Goal: Answer question/provide support

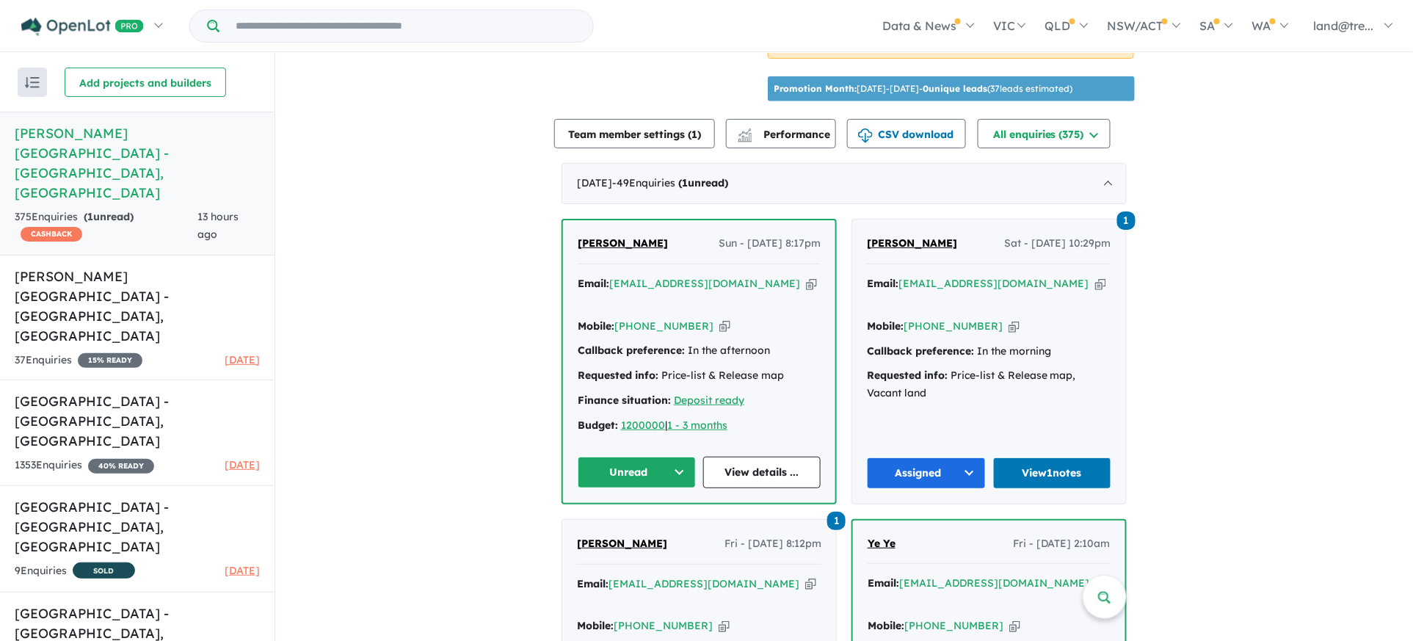
scroll to position [514, 0]
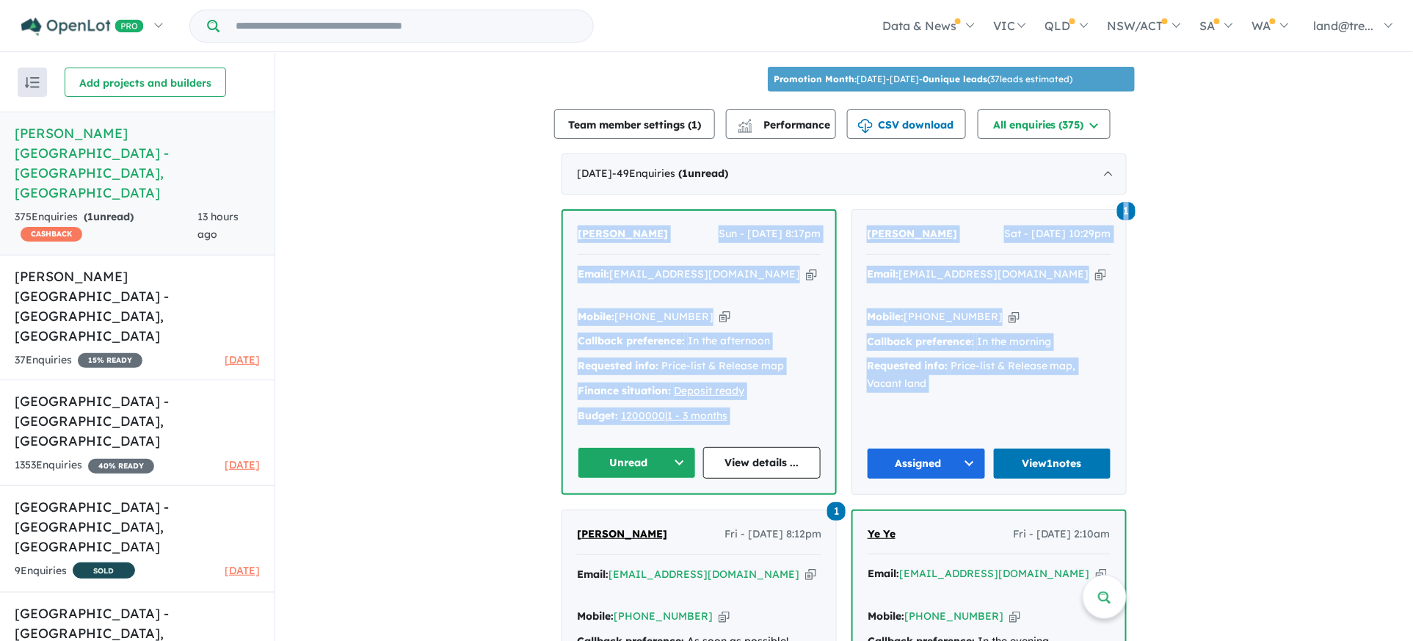
drag, startPoint x: 569, startPoint y: 206, endPoint x: 877, endPoint y: 333, distance: 333.3
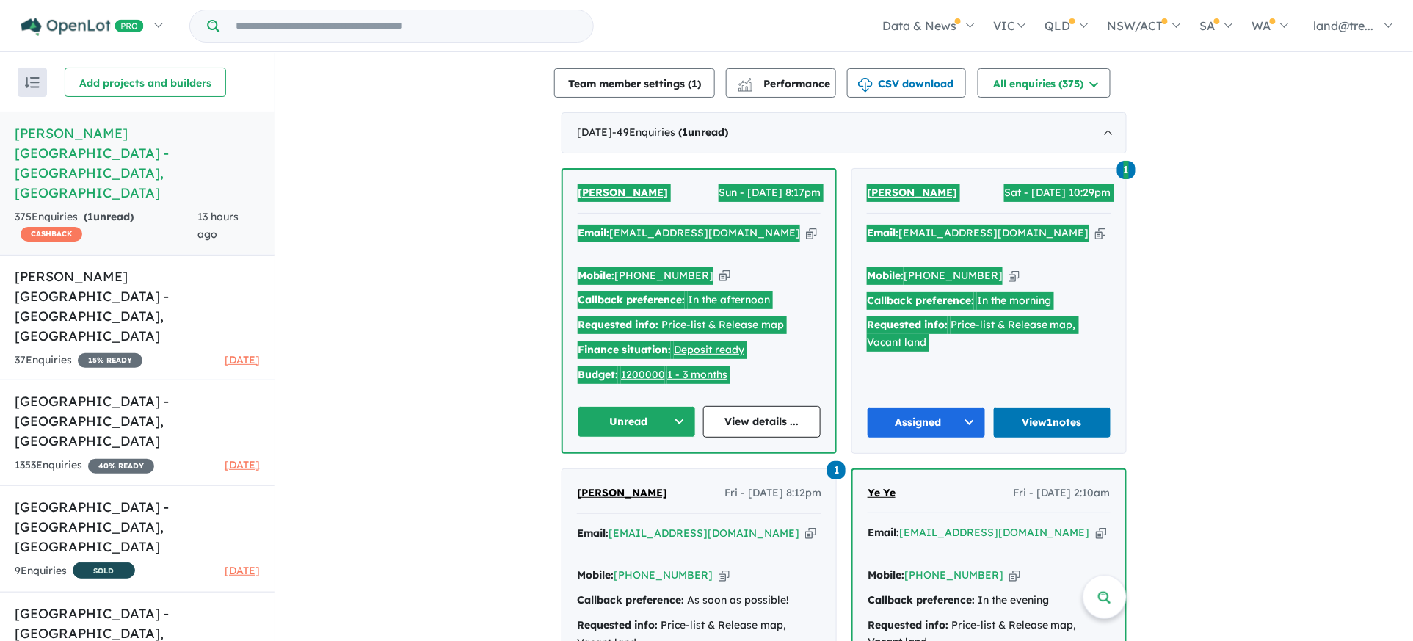
scroll to position [555, 0]
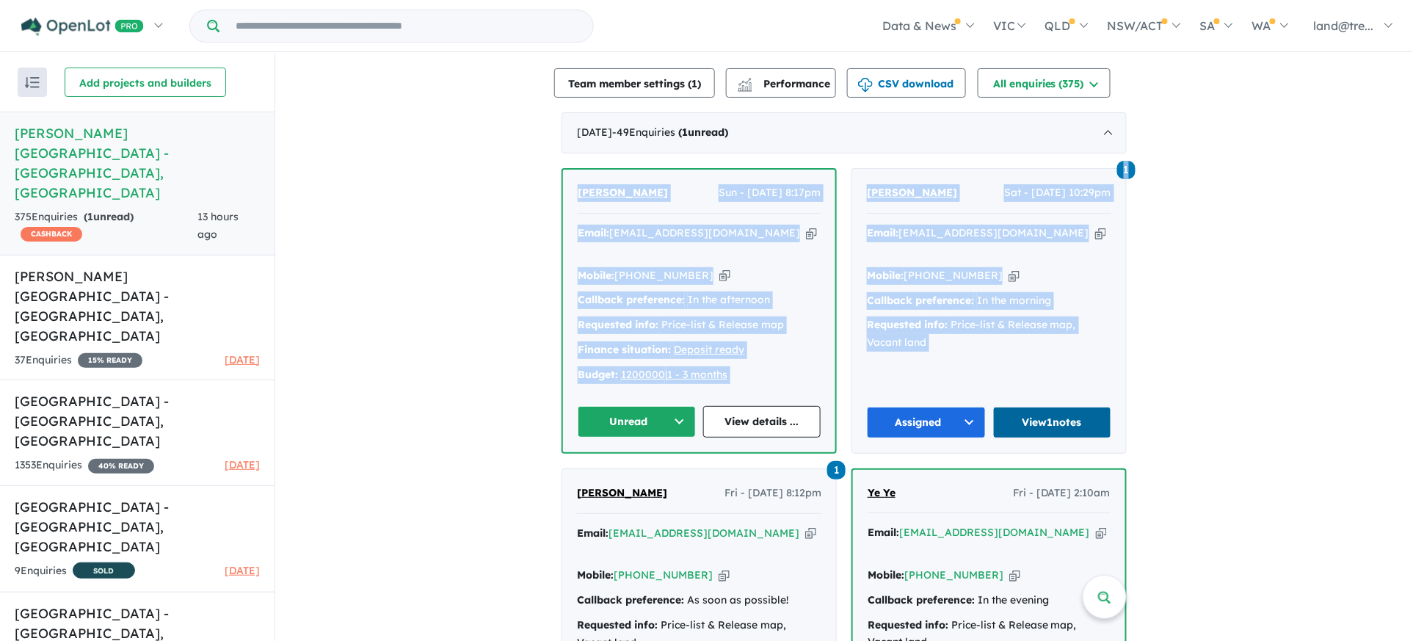
drag, startPoint x: 1074, startPoint y: 328, endPoint x: 1059, endPoint y: 385, distance: 59.1
click at [1074, 328] on div "Email: [EMAIL_ADDRESS][DOMAIN_NAME] Copied! Mobile: [PHONE_NUMBER] Copied! Call…" at bounding box center [989, 292] width 244 height 134
click at [1038, 407] on link "View 1 notes" at bounding box center [1052, 423] width 119 height 32
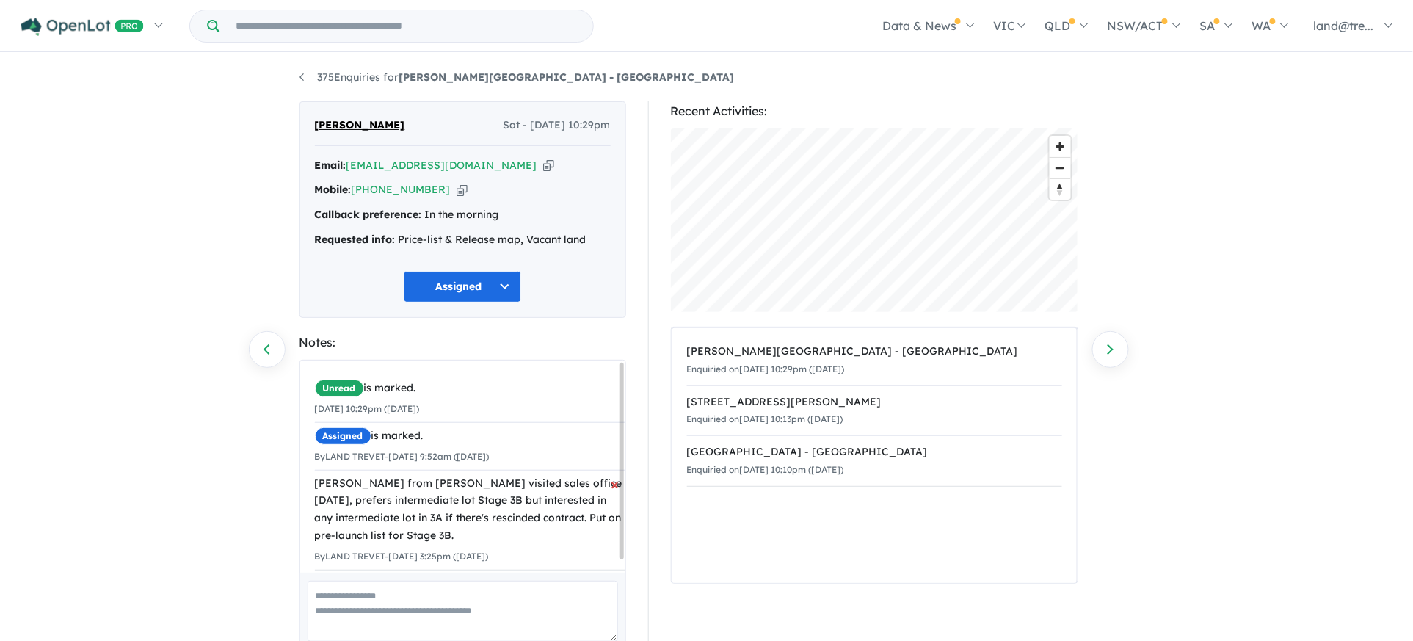
scroll to position [14, 0]
